Goal: Find specific page/section: Find specific page/section

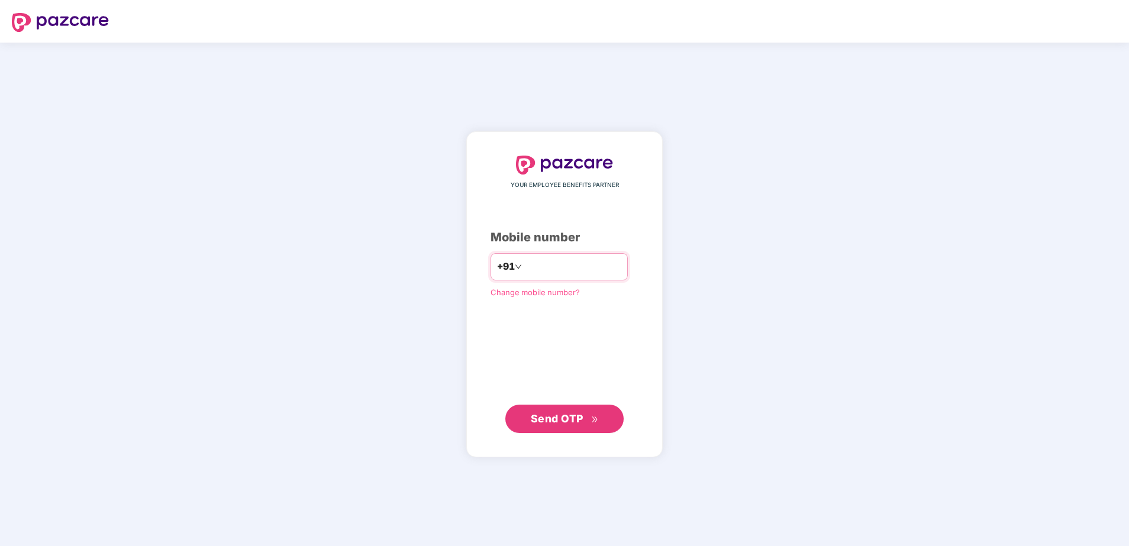
type input "**********"
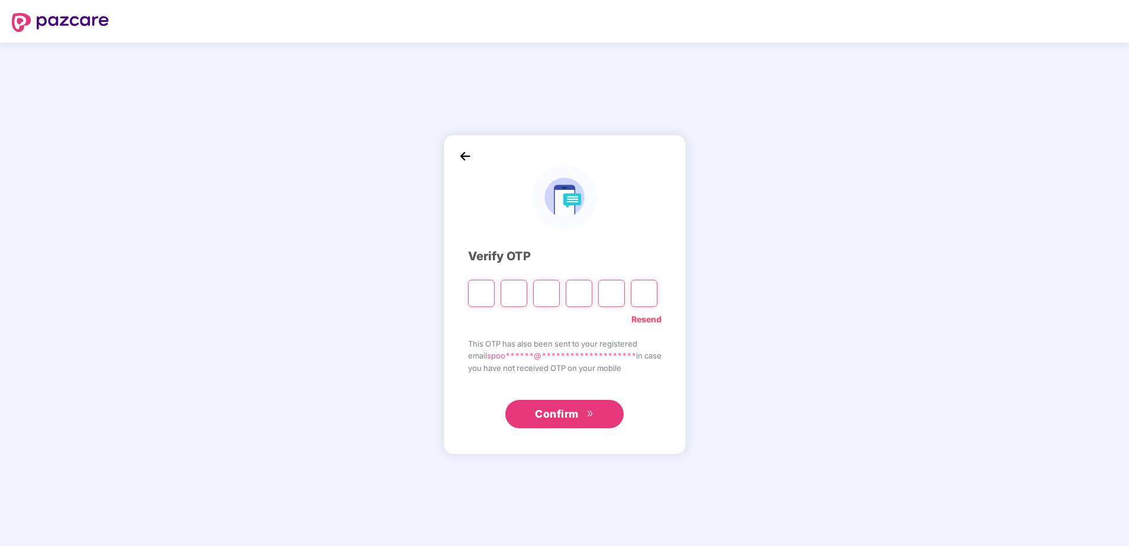
type input "*"
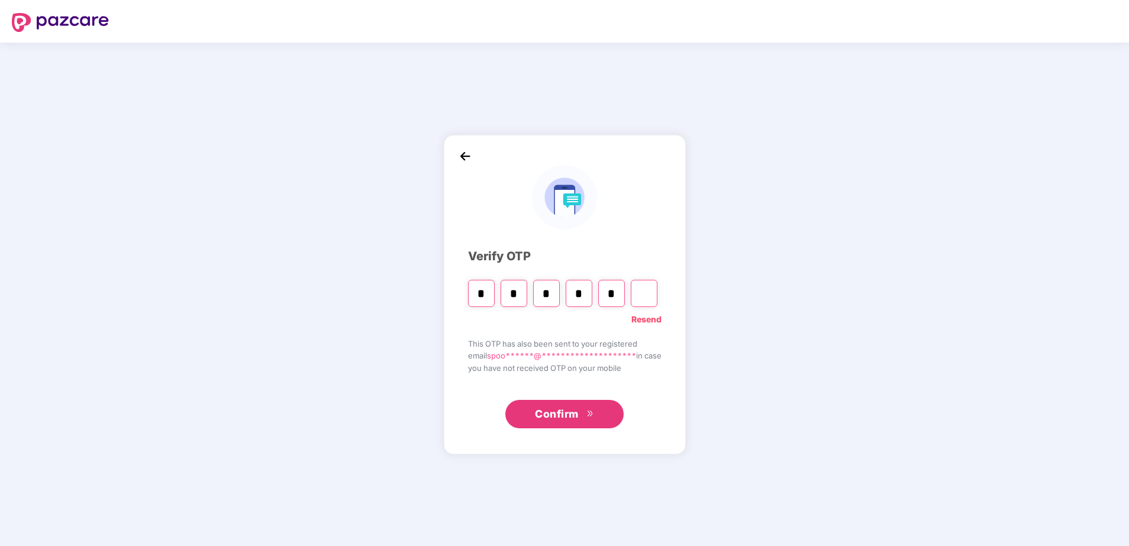
type input "*"
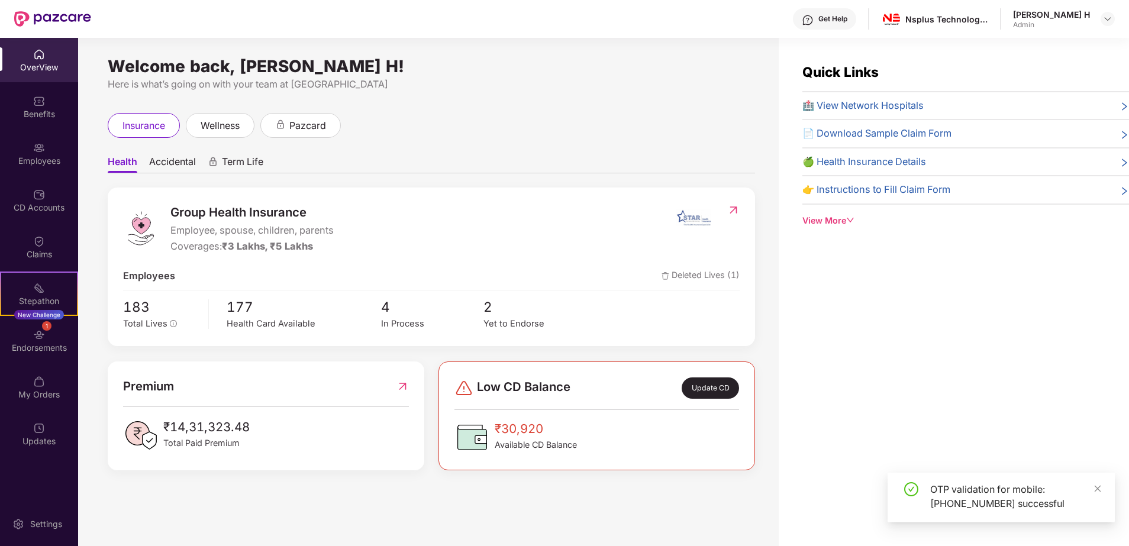
click at [890, 103] on span "🏥 View Network Hospitals" at bounding box center [862, 105] width 121 height 15
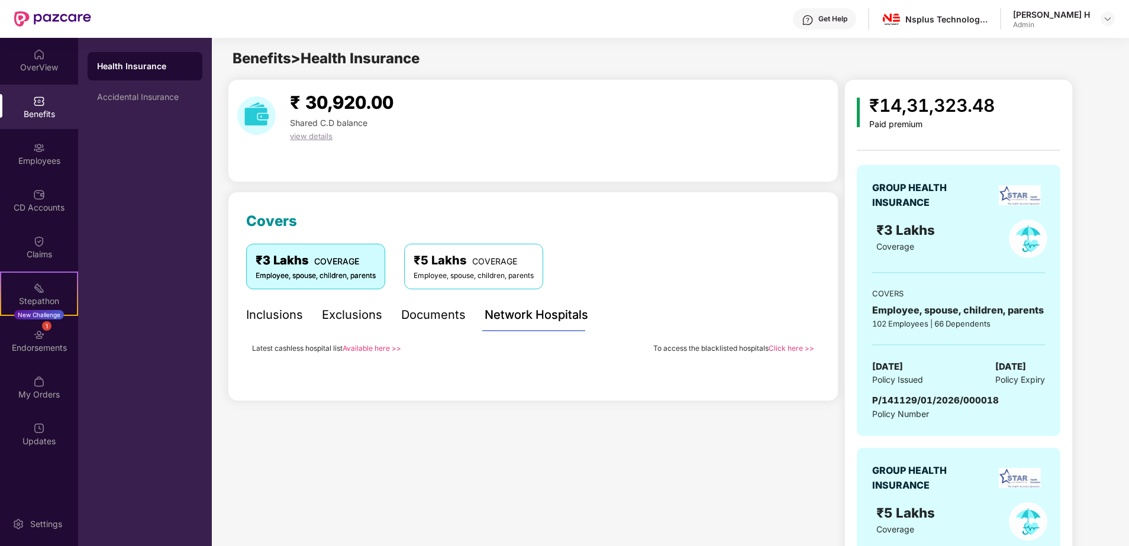
click at [369, 346] on link "Available here >>" at bounding box center [372, 348] width 59 height 9
click at [1102, 17] on div at bounding box center [1108, 19] width 14 height 14
click at [1028, 44] on div "Switch to User view" at bounding box center [1052, 47] width 154 height 23
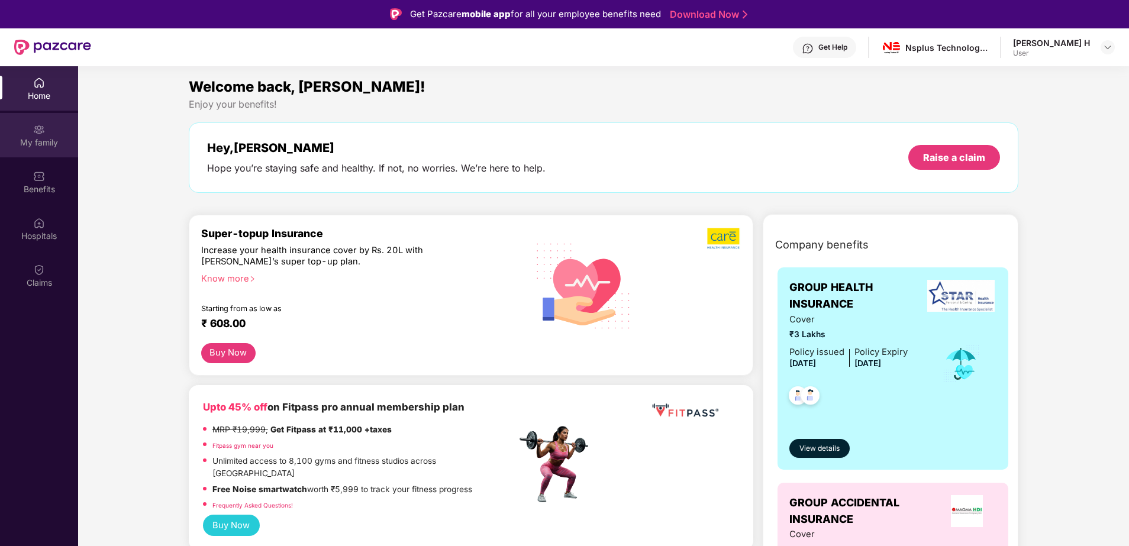
click at [23, 124] on div "My family" at bounding box center [39, 135] width 78 height 44
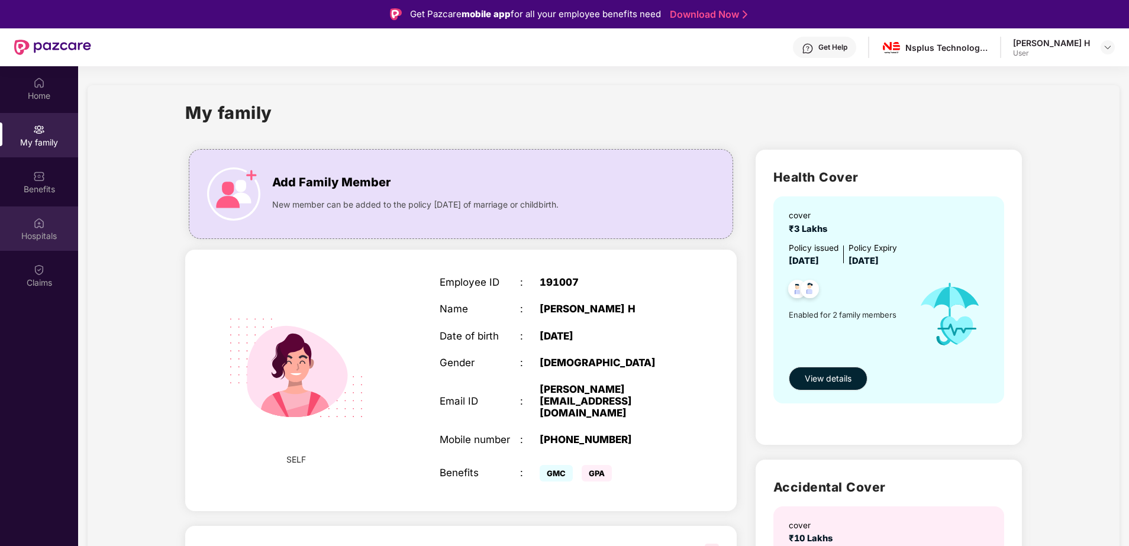
click at [37, 218] on img at bounding box center [39, 223] width 12 height 12
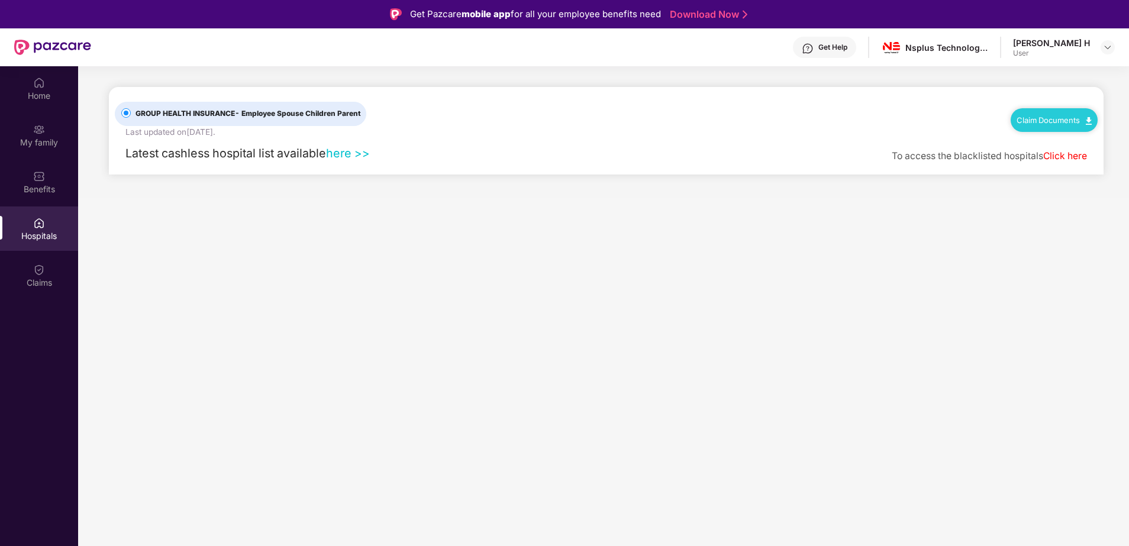
click at [335, 153] on link "here >>" at bounding box center [348, 153] width 44 height 14
